Goal: Task Accomplishment & Management: Use online tool/utility

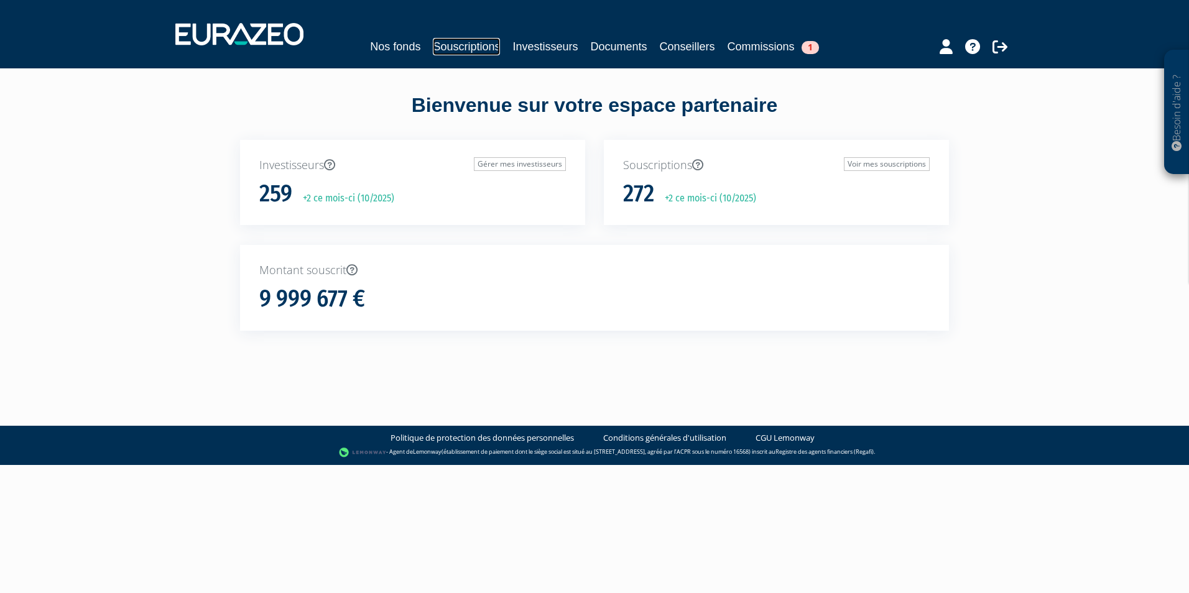
click at [475, 47] on link "Souscriptions" at bounding box center [466, 46] width 67 height 17
click at [466, 48] on link "Souscriptions" at bounding box center [466, 46] width 67 height 17
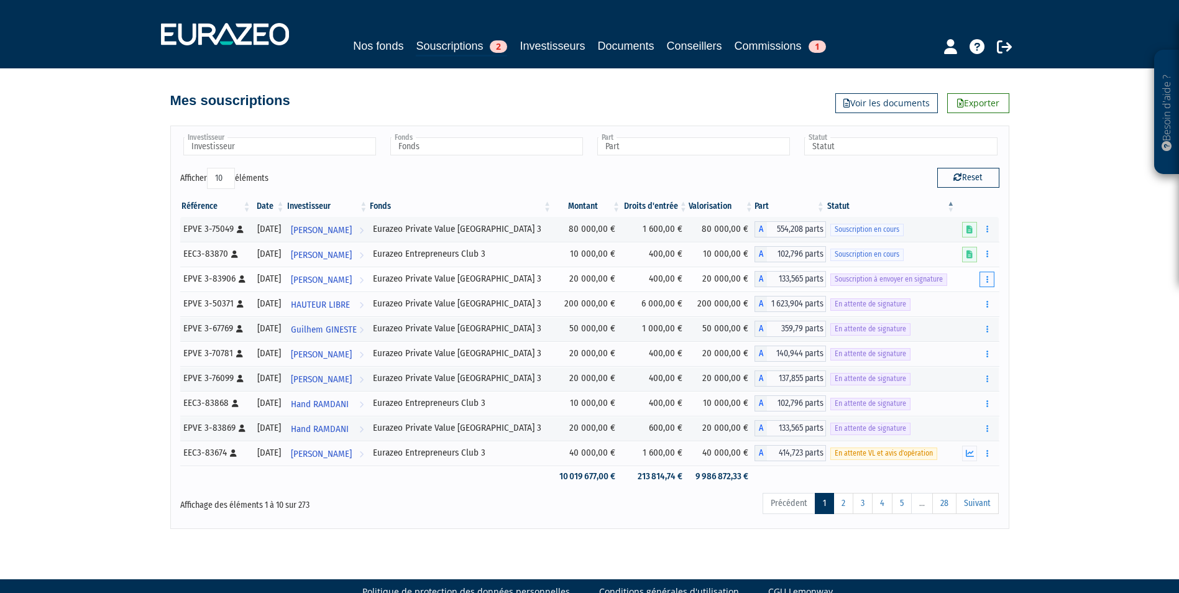
click at [987, 280] on icon "button" at bounding box center [988, 279] width 2 height 8
click at [976, 298] on link "Envoyer à signer" at bounding box center [955, 302] width 71 height 21
